Goal: Navigation & Orientation: Find specific page/section

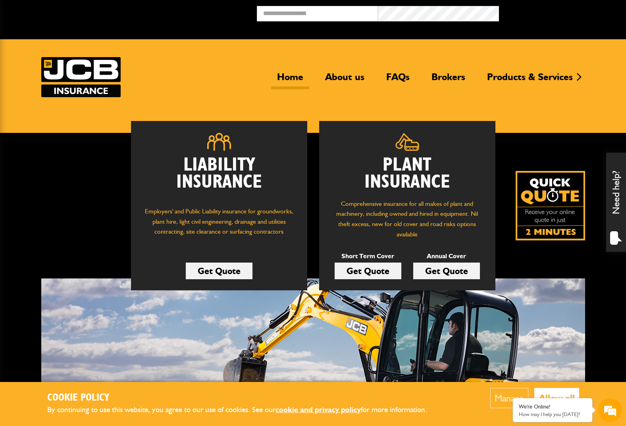
click at [289, 75] on link "Home" at bounding box center [290, 80] width 38 height 18
click at [336, 73] on link "About us" at bounding box center [344, 80] width 51 height 18
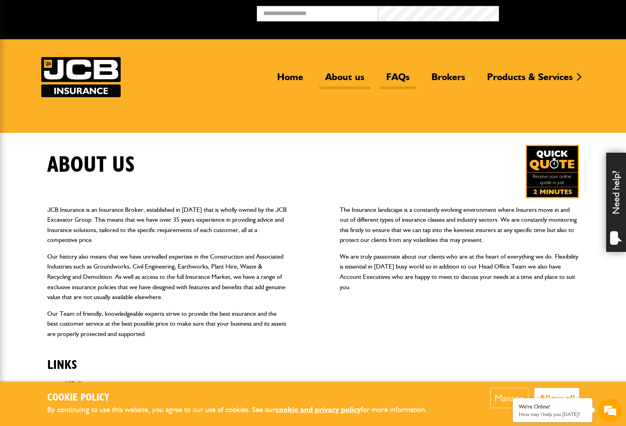
click at [394, 74] on link "FAQs" at bounding box center [397, 80] width 35 height 18
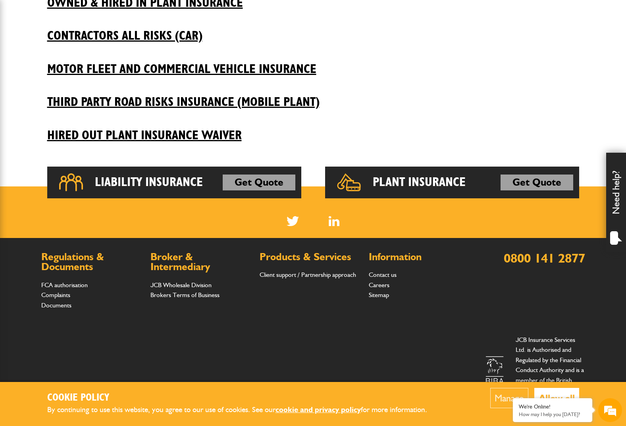
scroll to position [352, 0]
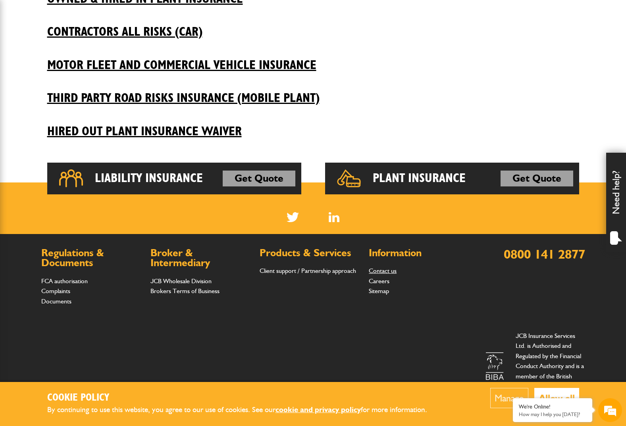
click at [381, 270] on link "Contact us" at bounding box center [383, 271] width 28 height 8
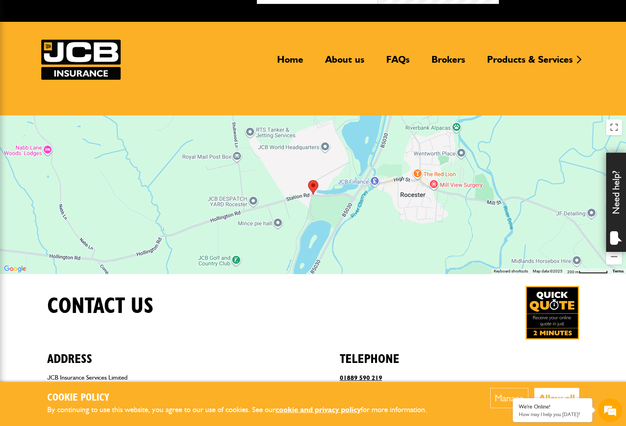
scroll to position [13, 0]
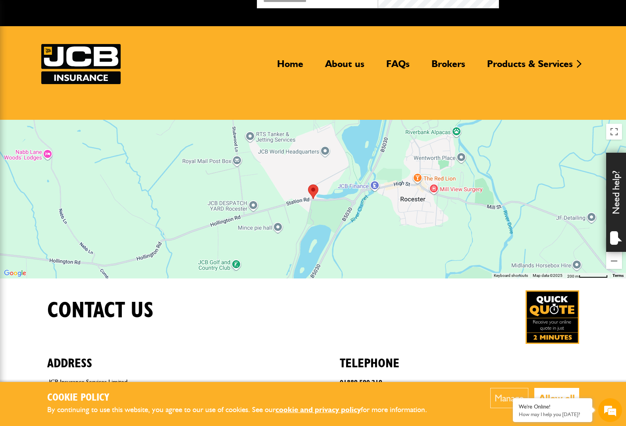
click at [321, 219] on div at bounding box center [313, 199] width 626 height 159
click at [322, 212] on div at bounding box center [313, 199] width 626 height 159
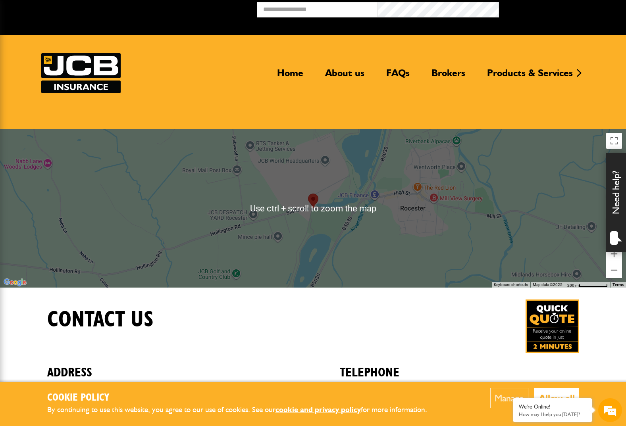
scroll to position [0, 0]
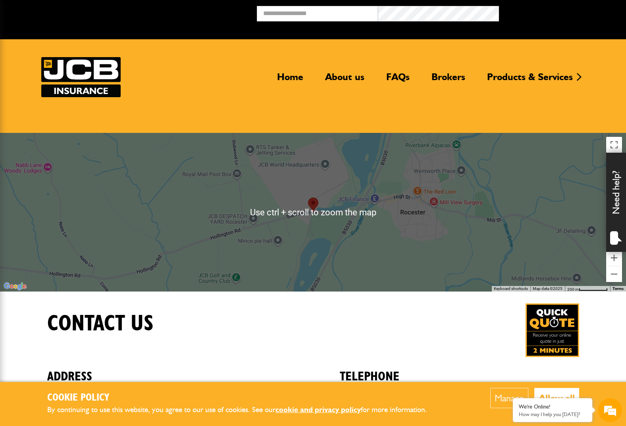
click at [175, 202] on div at bounding box center [313, 212] width 626 height 159
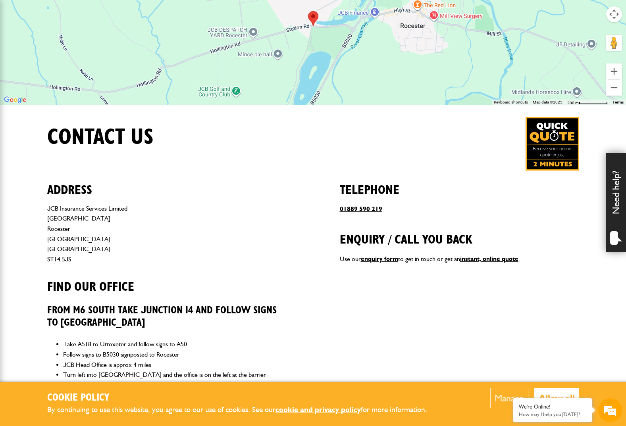
scroll to position [185, 0]
